Goal: Information Seeking & Learning: Learn about a topic

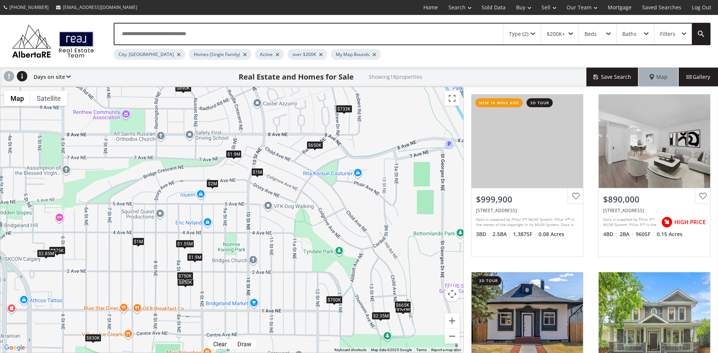
scroll to position [75, 0]
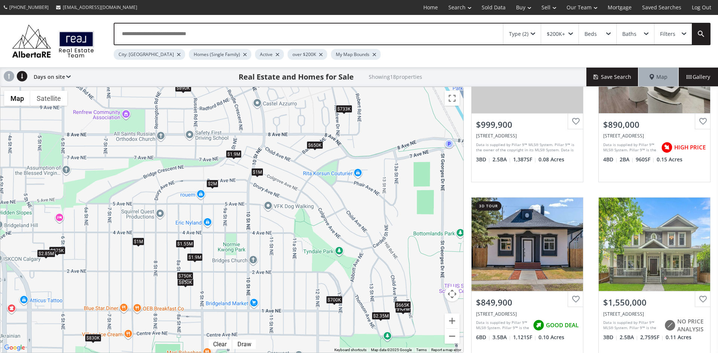
click at [258, 171] on div "$1M" at bounding box center [257, 172] width 12 height 8
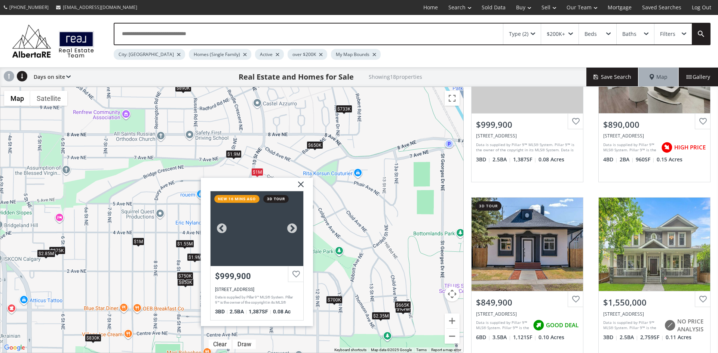
click at [267, 252] on div at bounding box center [257, 228] width 93 height 75
click at [300, 182] on img at bounding box center [298, 187] width 19 height 19
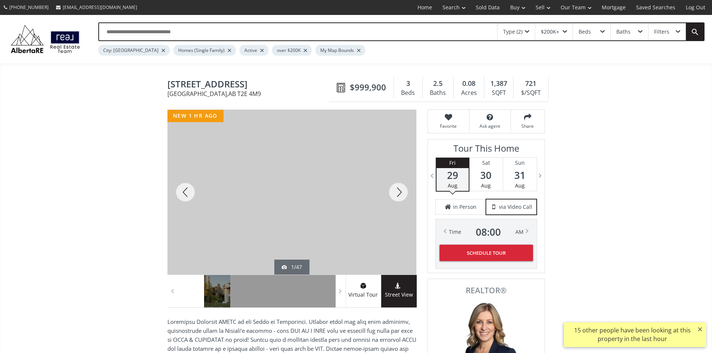
click at [401, 194] on div at bounding box center [399, 192] width 36 height 165
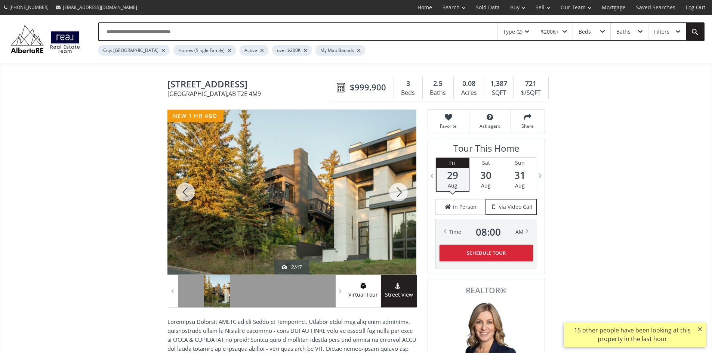
click at [401, 194] on div at bounding box center [399, 192] width 36 height 165
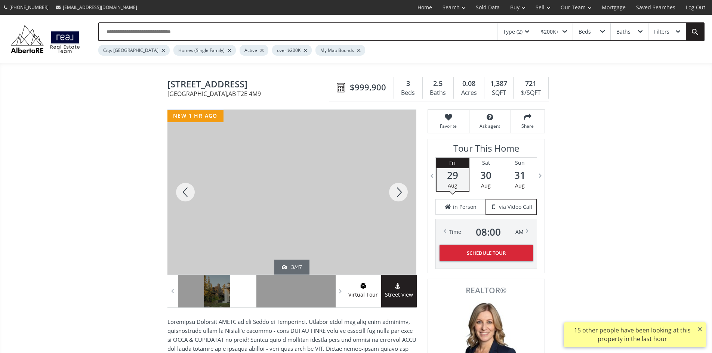
click at [401, 194] on div at bounding box center [399, 192] width 36 height 165
click at [402, 194] on div at bounding box center [399, 192] width 36 height 165
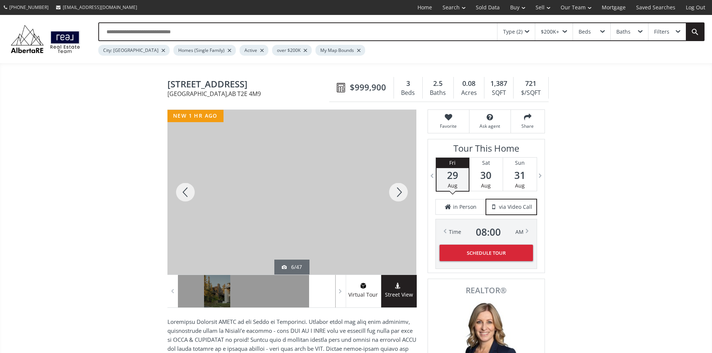
click at [402, 194] on div at bounding box center [399, 192] width 36 height 165
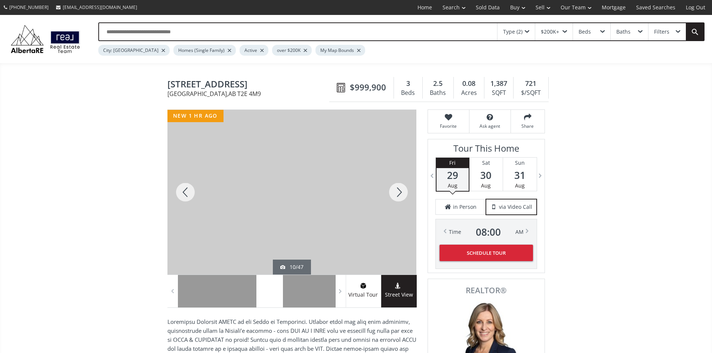
click at [402, 194] on div at bounding box center [399, 192] width 36 height 165
click at [190, 194] on div at bounding box center [186, 192] width 36 height 165
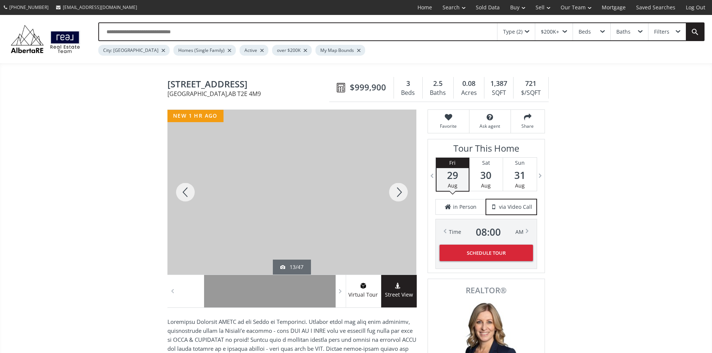
click at [186, 199] on div at bounding box center [186, 192] width 36 height 165
click at [403, 194] on div at bounding box center [399, 192] width 36 height 165
click at [401, 199] on div at bounding box center [399, 192] width 36 height 165
click at [401, 191] on div at bounding box center [399, 192] width 36 height 165
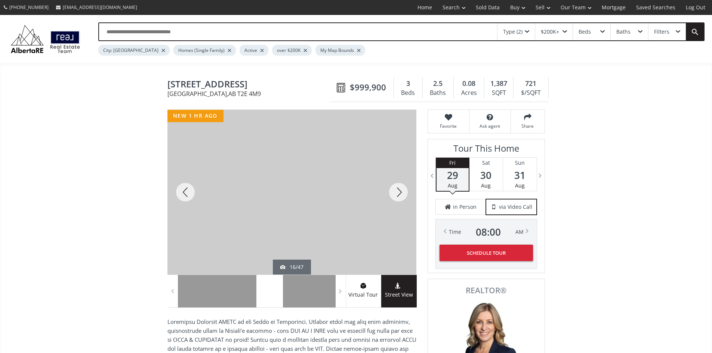
click at [401, 191] on div at bounding box center [399, 192] width 36 height 165
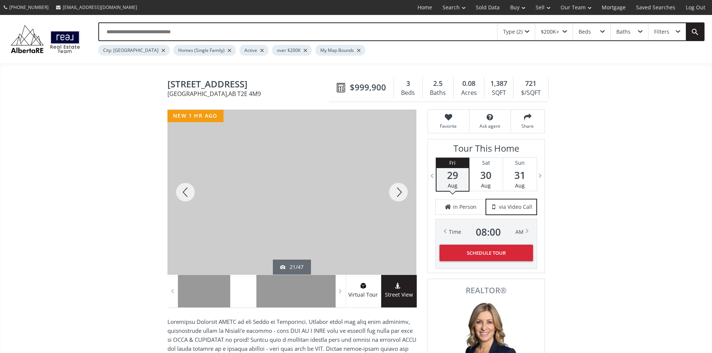
click at [401, 191] on div at bounding box center [399, 192] width 36 height 165
click at [401, 192] on div at bounding box center [399, 192] width 36 height 165
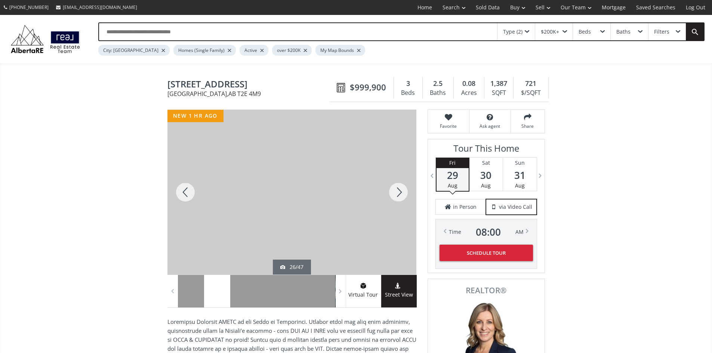
click at [401, 192] on div at bounding box center [399, 192] width 36 height 165
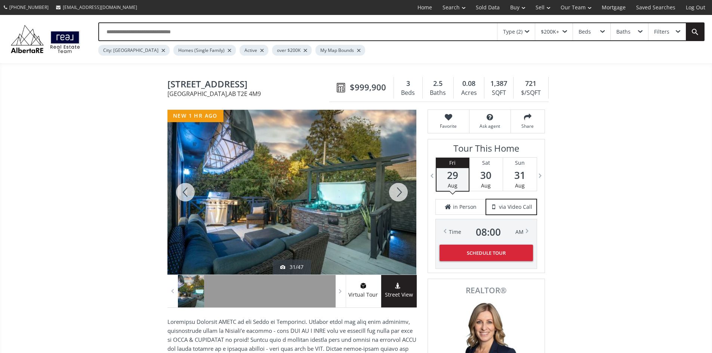
click at [401, 192] on div at bounding box center [399, 192] width 36 height 165
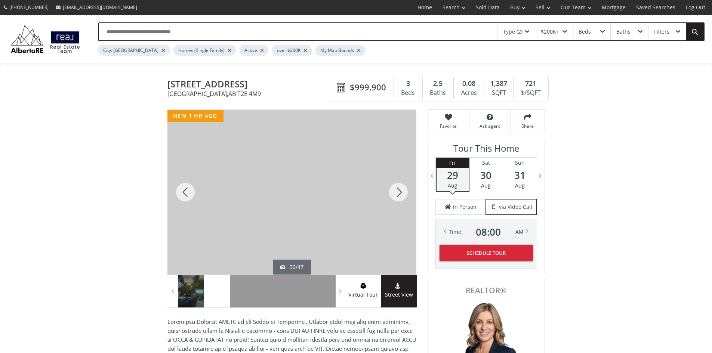
click at [402, 194] on div at bounding box center [399, 192] width 36 height 165
click at [182, 197] on div at bounding box center [186, 192] width 36 height 165
click at [400, 192] on div at bounding box center [399, 192] width 36 height 165
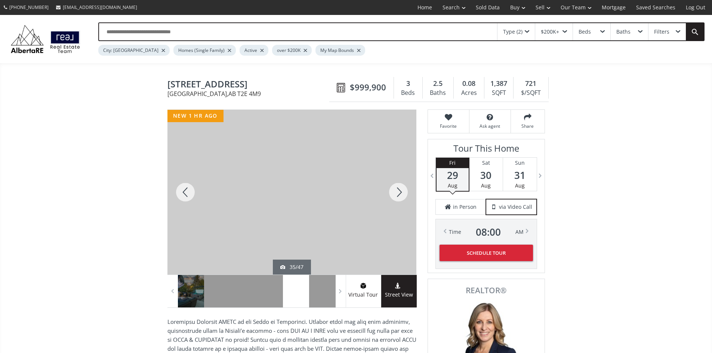
click at [400, 192] on div at bounding box center [399, 192] width 36 height 165
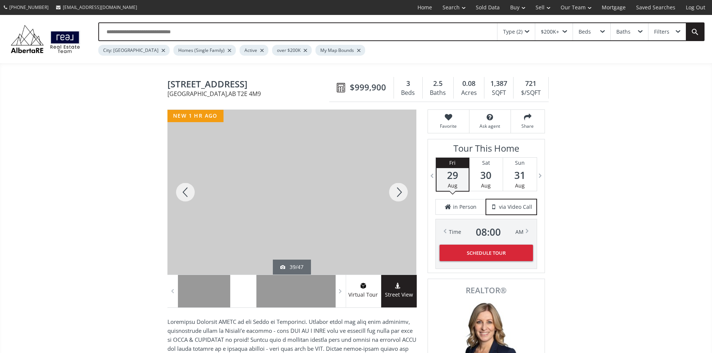
click at [400, 192] on div at bounding box center [399, 192] width 36 height 165
click at [406, 194] on div at bounding box center [399, 192] width 36 height 165
click at [402, 195] on div at bounding box center [399, 192] width 36 height 165
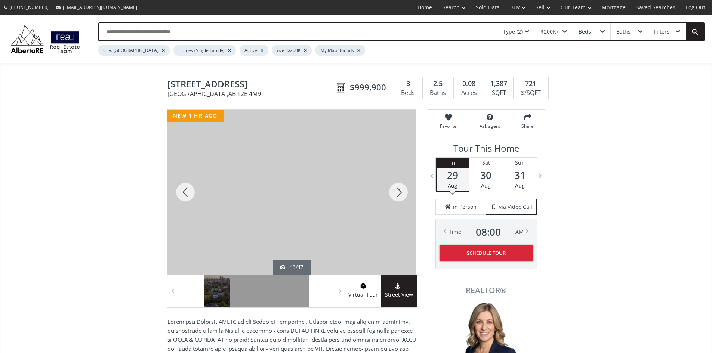
click at [396, 195] on div at bounding box center [399, 192] width 36 height 165
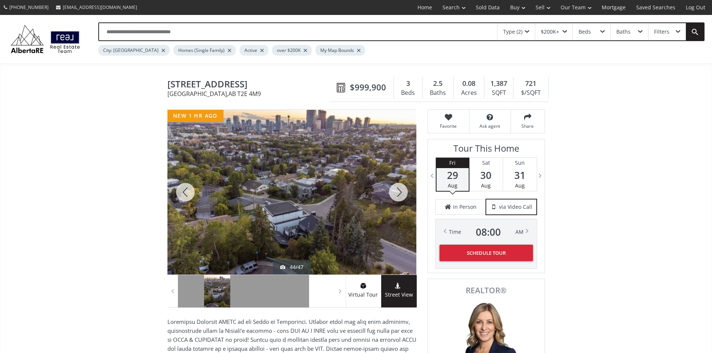
click at [397, 193] on div at bounding box center [399, 192] width 36 height 165
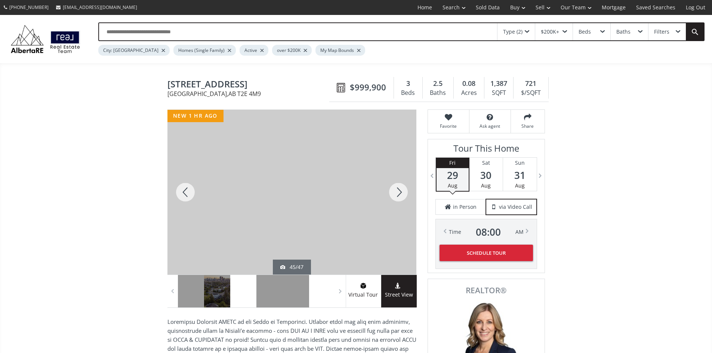
click at [398, 199] on div at bounding box center [399, 192] width 36 height 165
click at [400, 194] on div at bounding box center [399, 192] width 36 height 165
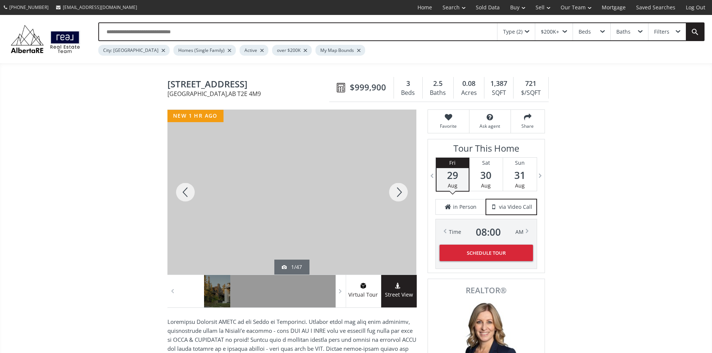
click at [402, 193] on div at bounding box center [399, 192] width 36 height 165
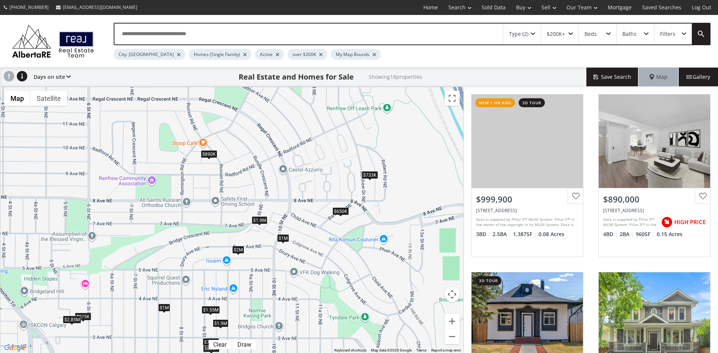
drag, startPoint x: 181, startPoint y: 154, endPoint x: 207, endPoint y: 221, distance: 71.7
click at [207, 221] on div "$1M $890K $850K $1.55M $2M $650K $733K $1.9M $700K $875K $830K $1.1M $665K $2.8…" at bounding box center [231, 220] width 463 height 266
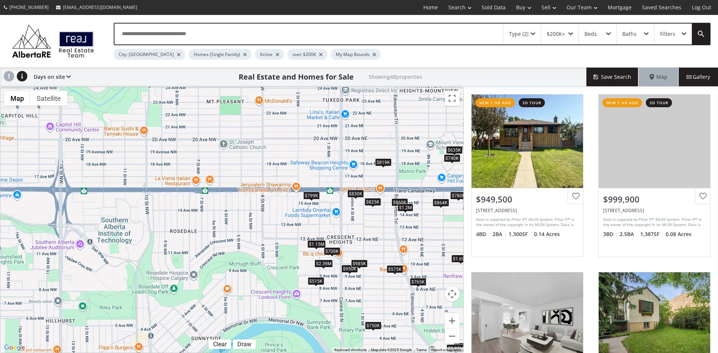
drag, startPoint x: 92, startPoint y: 191, endPoint x: 384, endPoint y: 236, distance: 295.2
click at [384, 236] on div "$950K $1M $890K $780K $850K $765K $1.69M $1.55M $2M $750K $650K $819K $700K $74…" at bounding box center [231, 220] width 463 height 266
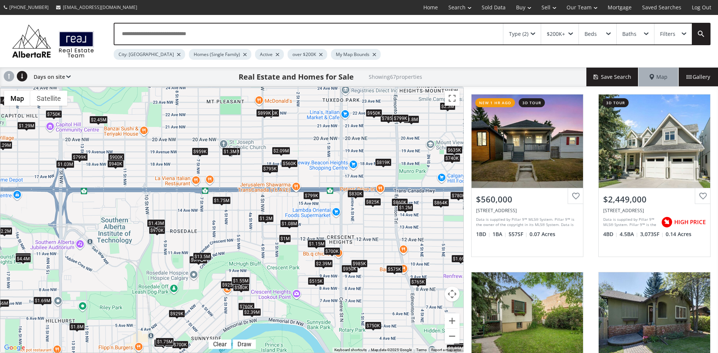
click at [157, 230] on span at bounding box center [155, 228] width 3 height 3
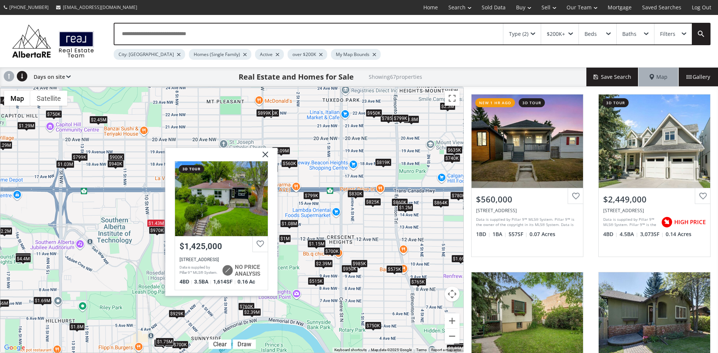
click at [270, 157] on img at bounding box center [262, 157] width 19 height 19
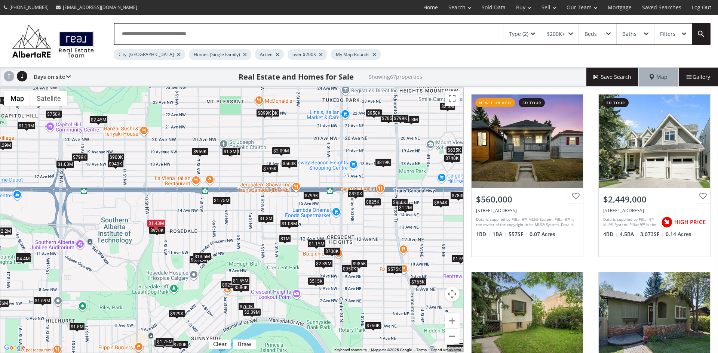
click at [158, 224] on div "$1.43M" at bounding box center [156, 223] width 18 height 8
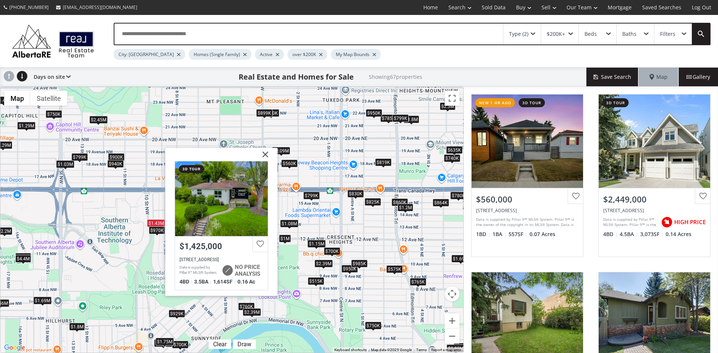
click at [265, 155] on img at bounding box center [262, 157] width 19 height 19
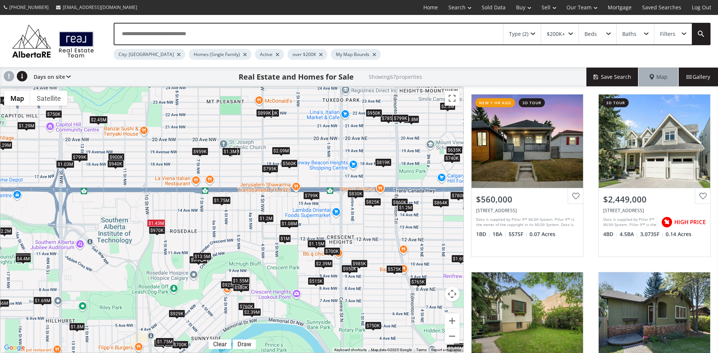
click at [160, 236] on div "$560K $2.45M $780K $1.08M $2.2M $765K $750K $1.69M $1.43M $700K $900K $819K $74…" at bounding box center [231, 220] width 463 height 266
click at [159, 231] on div "$970K" at bounding box center [157, 230] width 16 height 8
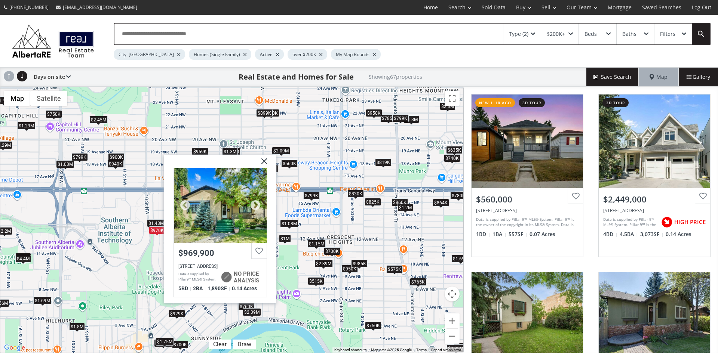
click at [204, 213] on div at bounding box center [220, 205] width 93 height 75
click at [265, 160] on img at bounding box center [261, 164] width 19 height 19
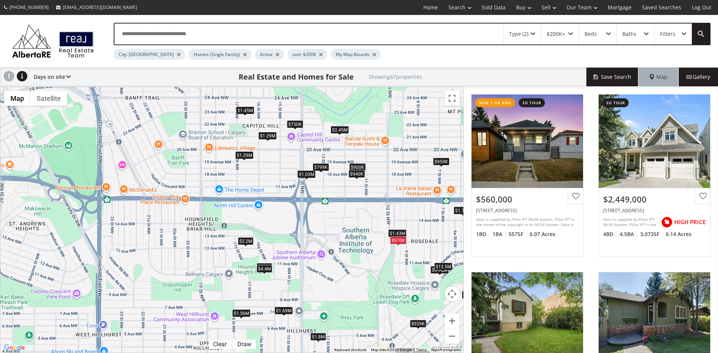
drag, startPoint x: 122, startPoint y: 204, endPoint x: 365, endPoint y: 215, distance: 243.6
click at [365, 215] on div "$560K $2.45M $780K $1.08M $2.2M $765K $750K $1.69M $1.43M $700K $900K $819K $74…" at bounding box center [231, 220] width 463 height 266
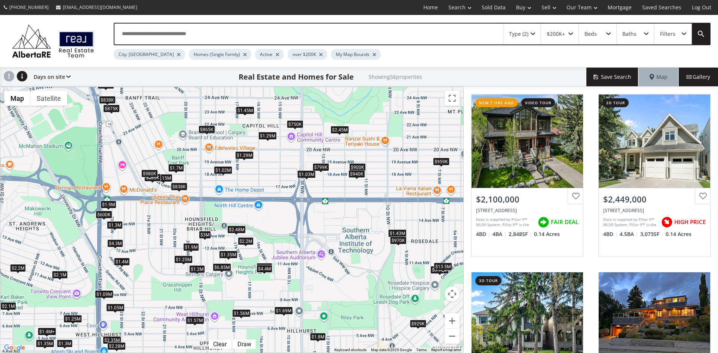
click at [243, 242] on div "$2.2M" at bounding box center [246, 241] width 16 height 8
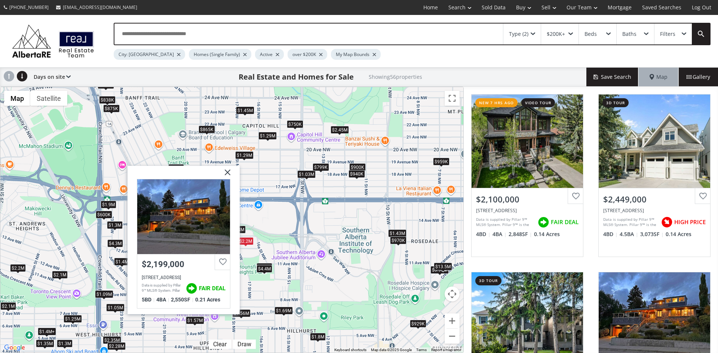
click at [227, 169] on img at bounding box center [224, 175] width 19 height 19
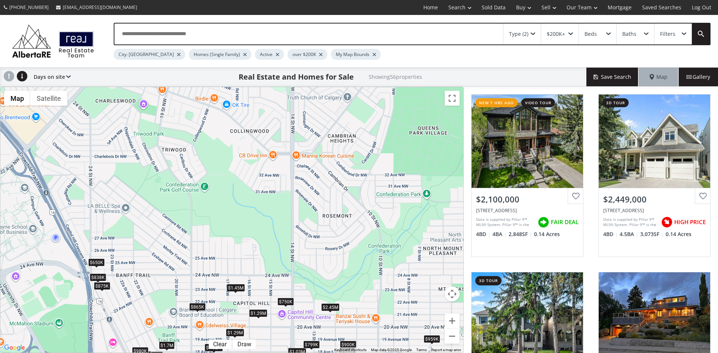
drag, startPoint x: 218, startPoint y: 105, endPoint x: 210, endPoint y: 290, distance: 185.2
click at [210, 290] on div "$2.1M $2.45M $1.05M $2.2M $865K $1.9M $1.4M+ $1.43M $1.25M $875K $600K $1.35M $…" at bounding box center [231, 220] width 463 height 266
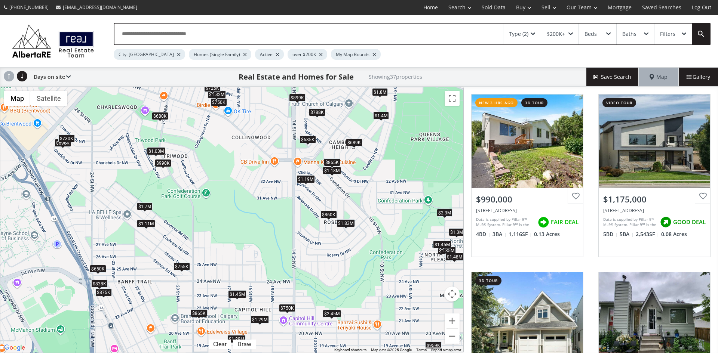
click at [162, 161] on div "$990K" at bounding box center [163, 163] width 16 height 8
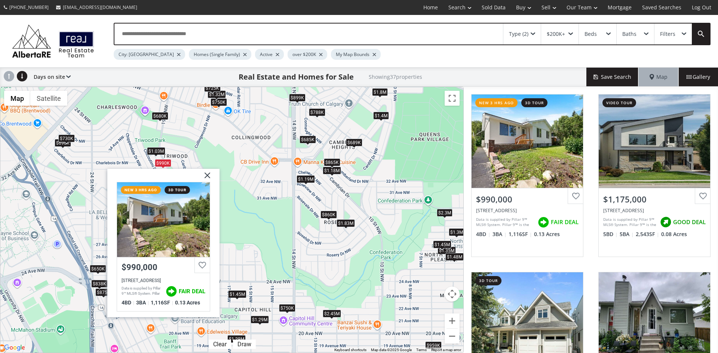
click at [208, 174] on img at bounding box center [204, 178] width 19 height 19
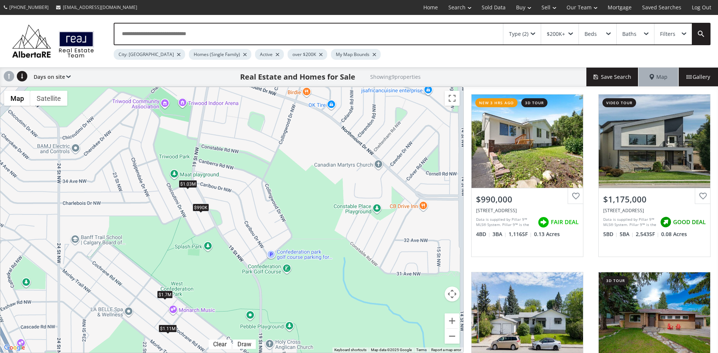
drag, startPoint x: 136, startPoint y: 158, endPoint x: 219, endPoint y: 210, distance: 97.6
click at [219, 210] on div "$990K $1.18M $685K $1.19M $1.03M $1.7M $1.11M $865K $860K" at bounding box center [231, 220] width 463 height 266
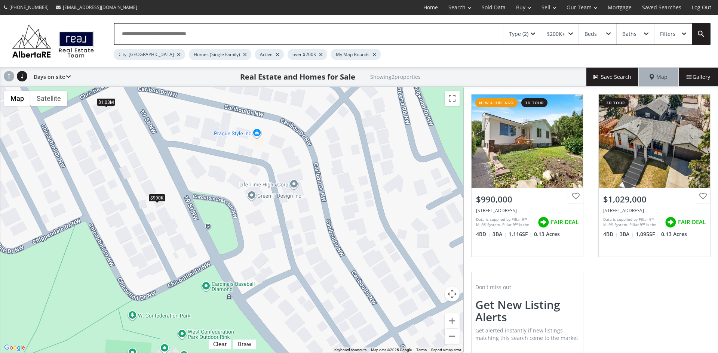
click at [160, 198] on div "$990K" at bounding box center [157, 198] width 16 height 8
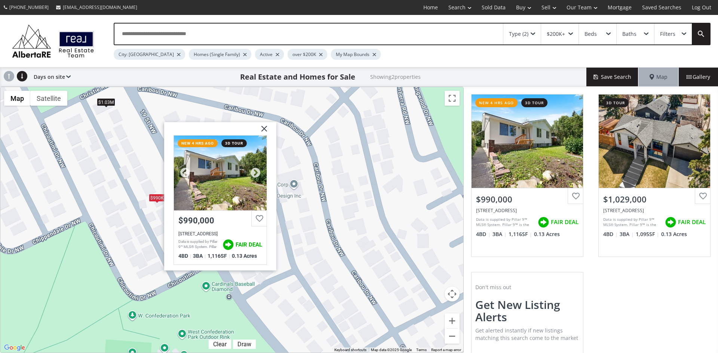
click at [212, 208] on div at bounding box center [220, 173] width 93 height 75
click at [263, 126] on img at bounding box center [261, 131] width 19 height 19
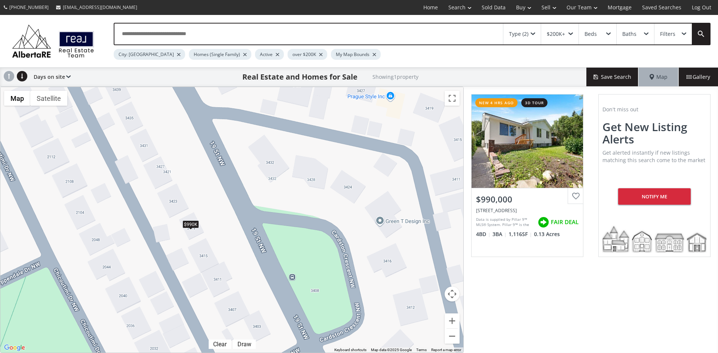
drag, startPoint x: 114, startPoint y: 237, endPoint x: 253, endPoint y: 202, distance: 143.5
click at [253, 202] on div "$990K" at bounding box center [231, 220] width 463 height 266
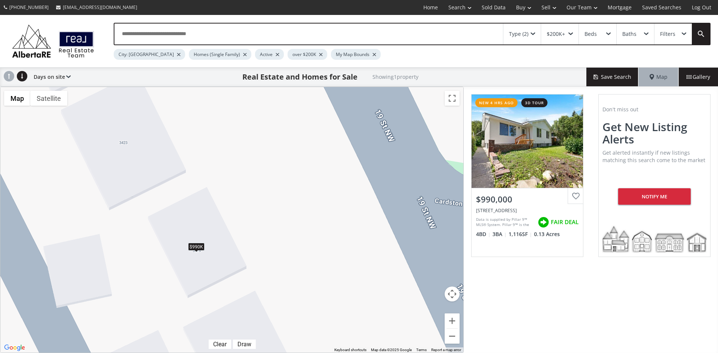
drag, startPoint x: 243, startPoint y: 227, endPoint x: 285, endPoint y: 194, distance: 53.4
click at [285, 194] on div "$990K" at bounding box center [231, 220] width 463 height 266
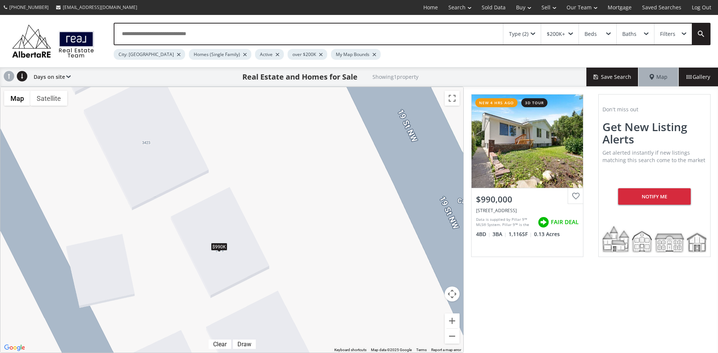
click at [530, 31] on div "Type (2)" at bounding box center [521, 34] width 37 height 21
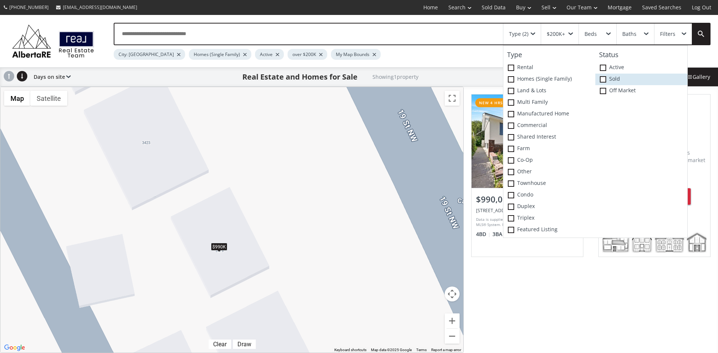
click at [602, 79] on span at bounding box center [603, 79] width 6 height 6
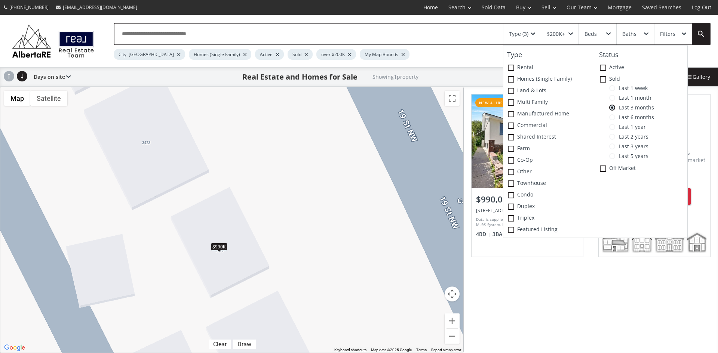
click at [610, 118] on span at bounding box center [612, 117] width 6 height 6
click at [612, 127] on span at bounding box center [612, 127] width 6 height 6
click at [615, 139] on span "Last 2 years" at bounding box center [631, 137] width 33 height 6
click at [612, 146] on span at bounding box center [612, 147] width 6 height 6
click at [614, 155] on span at bounding box center [612, 156] width 6 height 6
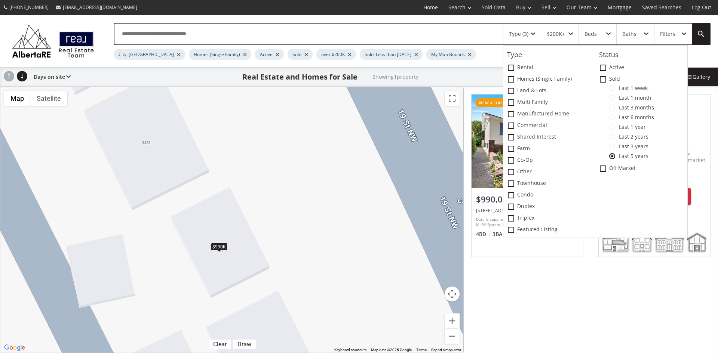
click at [542, 315] on div "19 Street NW Calgary AB T2L2A9 new 4 hrs ago 3d tour View Photos & Details $990…" at bounding box center [591, 220] width 254 height 267
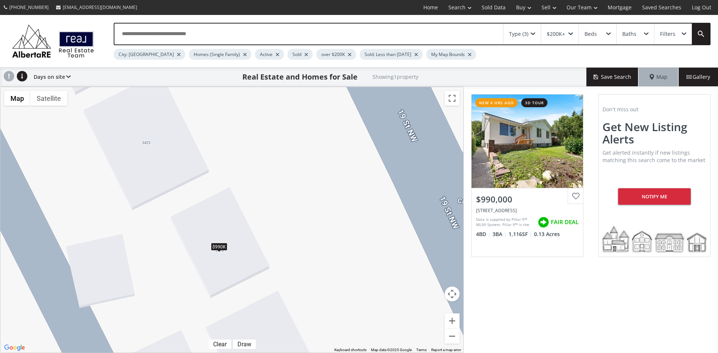
click at [218, 245] on div "$990K" at bounding box center [219, 247] width 16 height 8
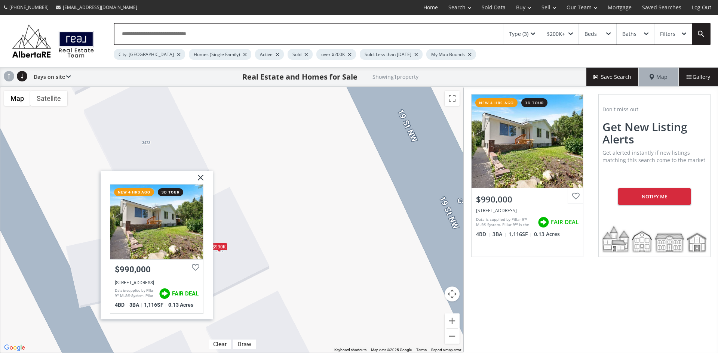
click at [200, 175] on img at bounding box center [197, 180] width 19 height 19
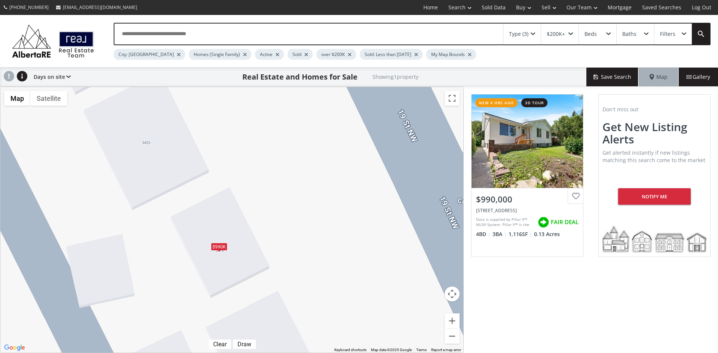
click at [532, 30] on div "Type (3)" at bounding box center [521, 34] width 37 height 21
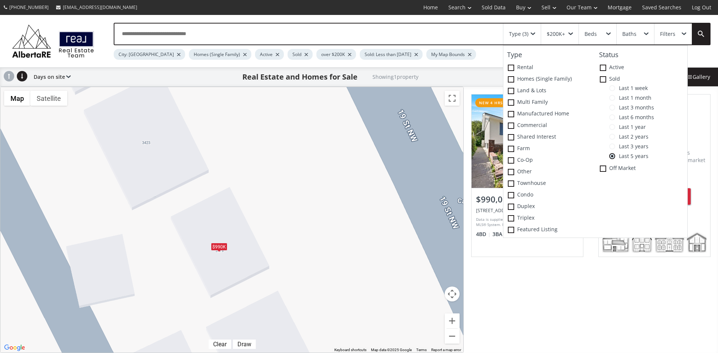
click at [305, 176] on div "$990K" at bounding box center [231, 220] width 463 height 266
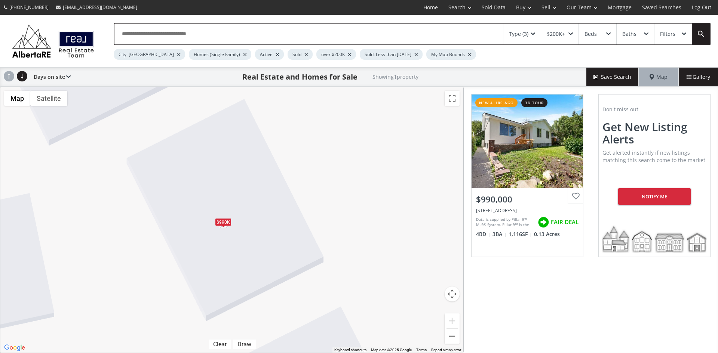
drag, startPoint x: 163, startPoint y: 211, endPoint x: 225, endPoint y: 142, distance: 92.4
click at [225, 142] on div "$990K" at bounding box center [231, 220] width 463 height 266
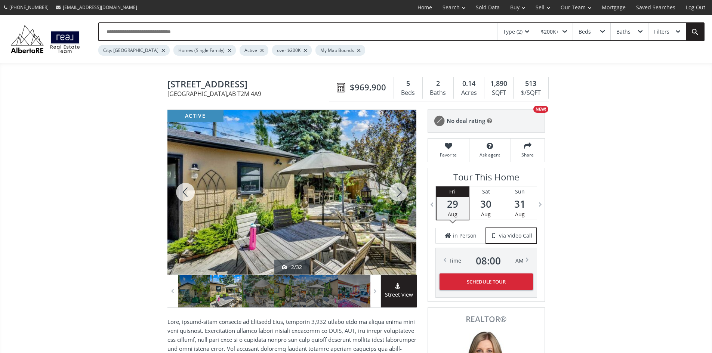
click at [403, 189] on div at bounding box center [399, 192] width 36 height 165
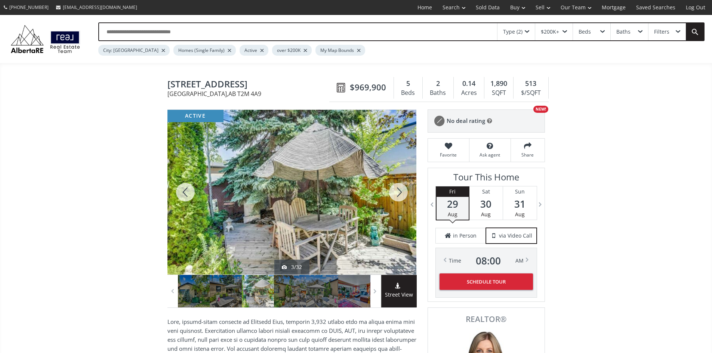
click at [403, 188] on div at bounding box center [399, 192] width 36 height 165
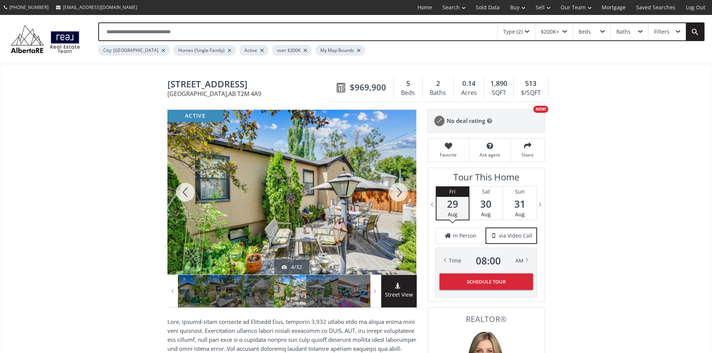
click at [403, 188] on div at bounding box center [399, 192] width 36 height 165
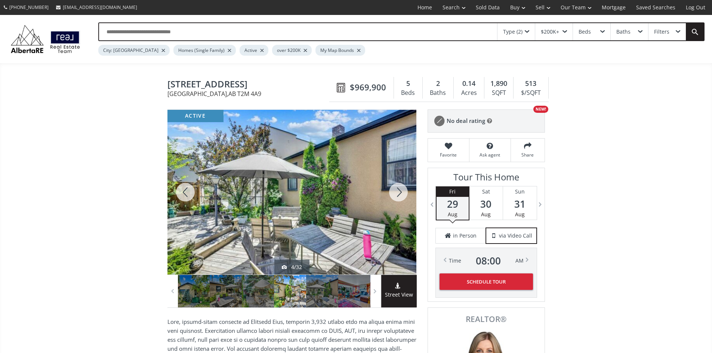
click at [403, 188] on div at bounding box center [399, 192] width 36 height 165
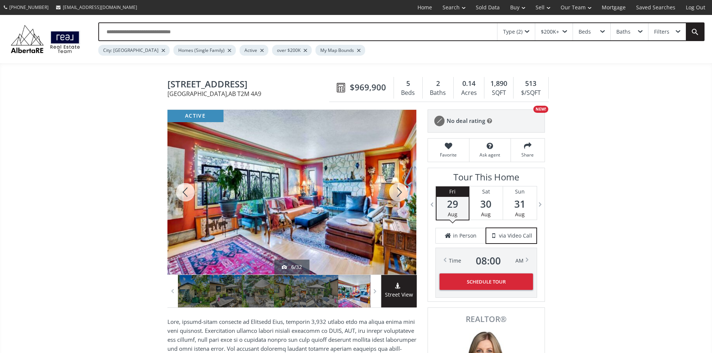
click at [403, 188] on div at bounding box center [399, 192] width 36 height 165
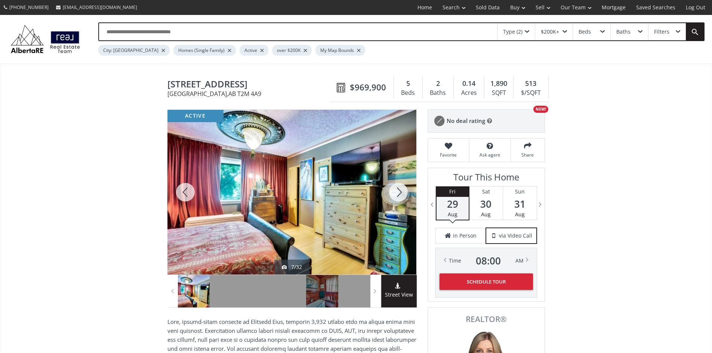
click at [403, 188] on div at bounding box center [399, 192] width 36 height 165
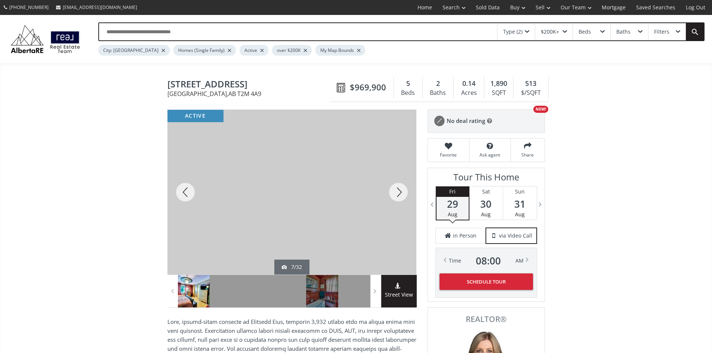
click at [403, 188] on div at bounding box center [399, 192] width 36 height 165
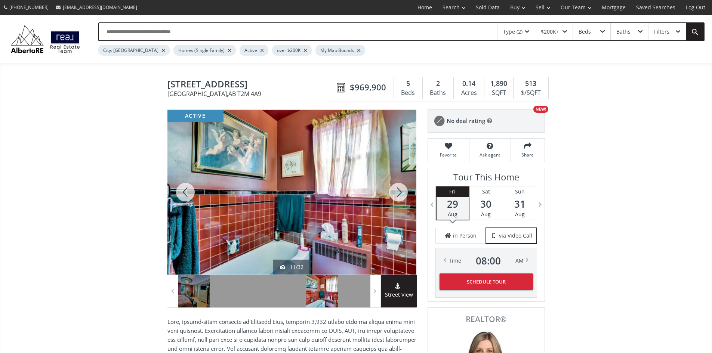
click at [403, 188] on div at bounding box center [399, 192] width 36 height 165
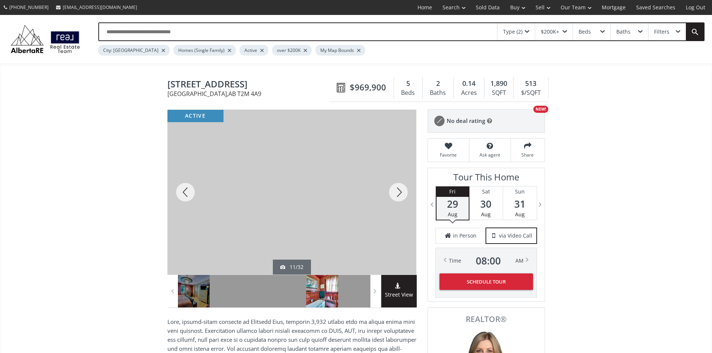
click at [403, 188] on div at bounding box center [399, 192] width 36 height 165
click at [182, 191] on div at bounding box center [186, 192] width 36 height 165
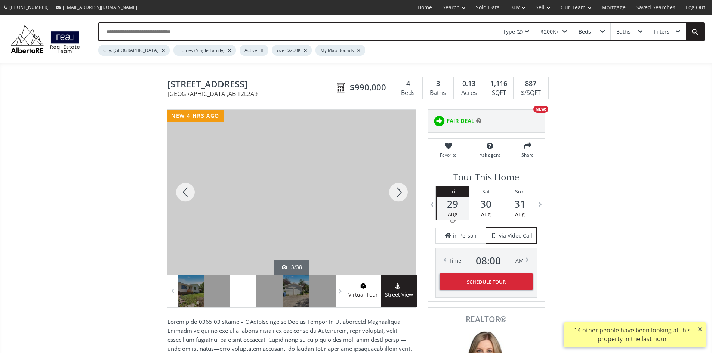
click at [402, 191] on div at bounding box center [399, 192] width 36 height 165
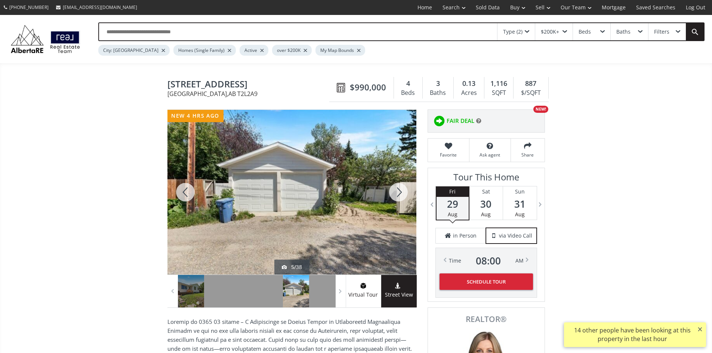
click at [402, 191] on div at bounding box center [399, 192] width 36 height 165
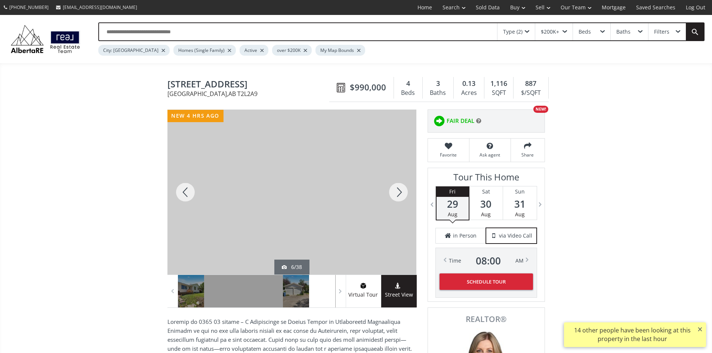
click at [402, 191] on div at bounding box center [399, 192] width 36 height 165
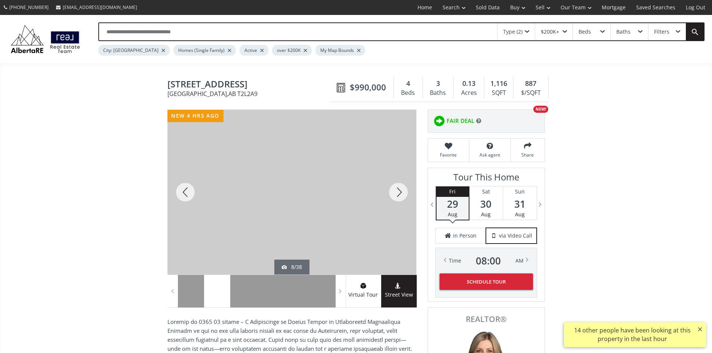
click at [402, 191] on div at bounding box center [399, 192] width 36 height 165
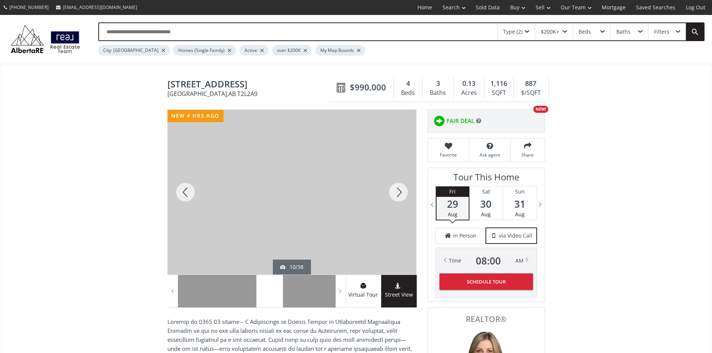
click at [399, 193] on div at bounding box center [399, 192] width 36 height 165
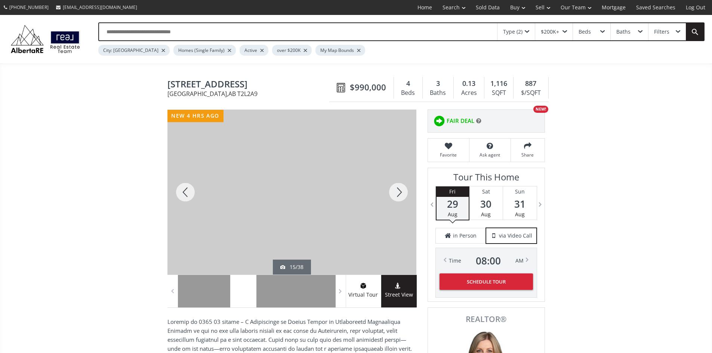
click at [399, 193] on div at bounding box center [399, 192] width 36 height 165
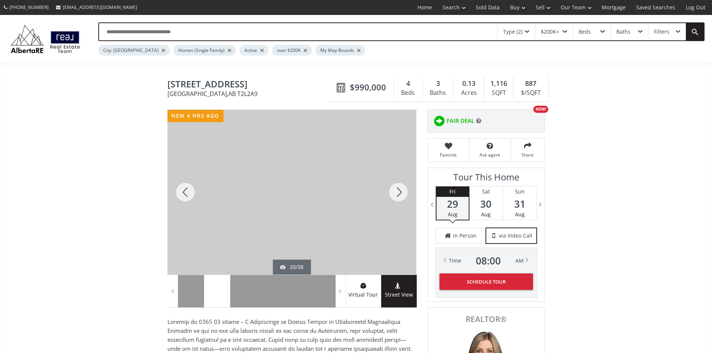
click at [399, 193] on div at bounding box center [399, 192] width 36 height 165
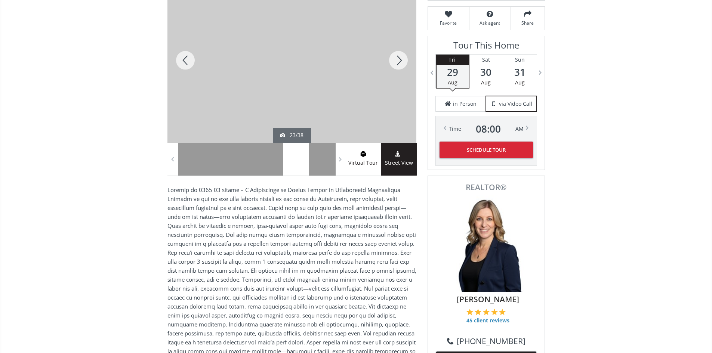
scroll to position [262, 0]
